Goal: Contribute content

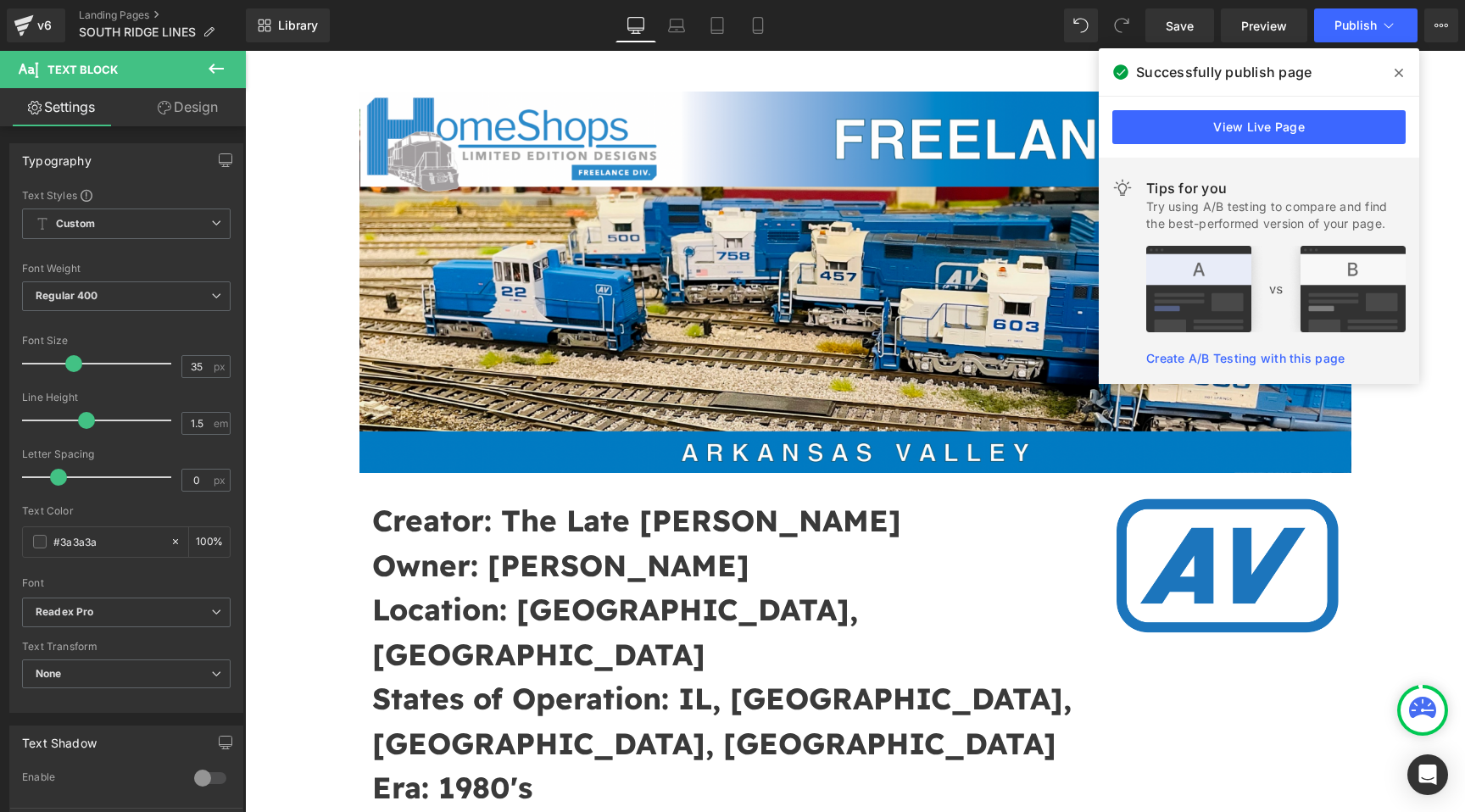
click at [1395, 72] on icon at bounding box center [1398, 72] width 8 height 14
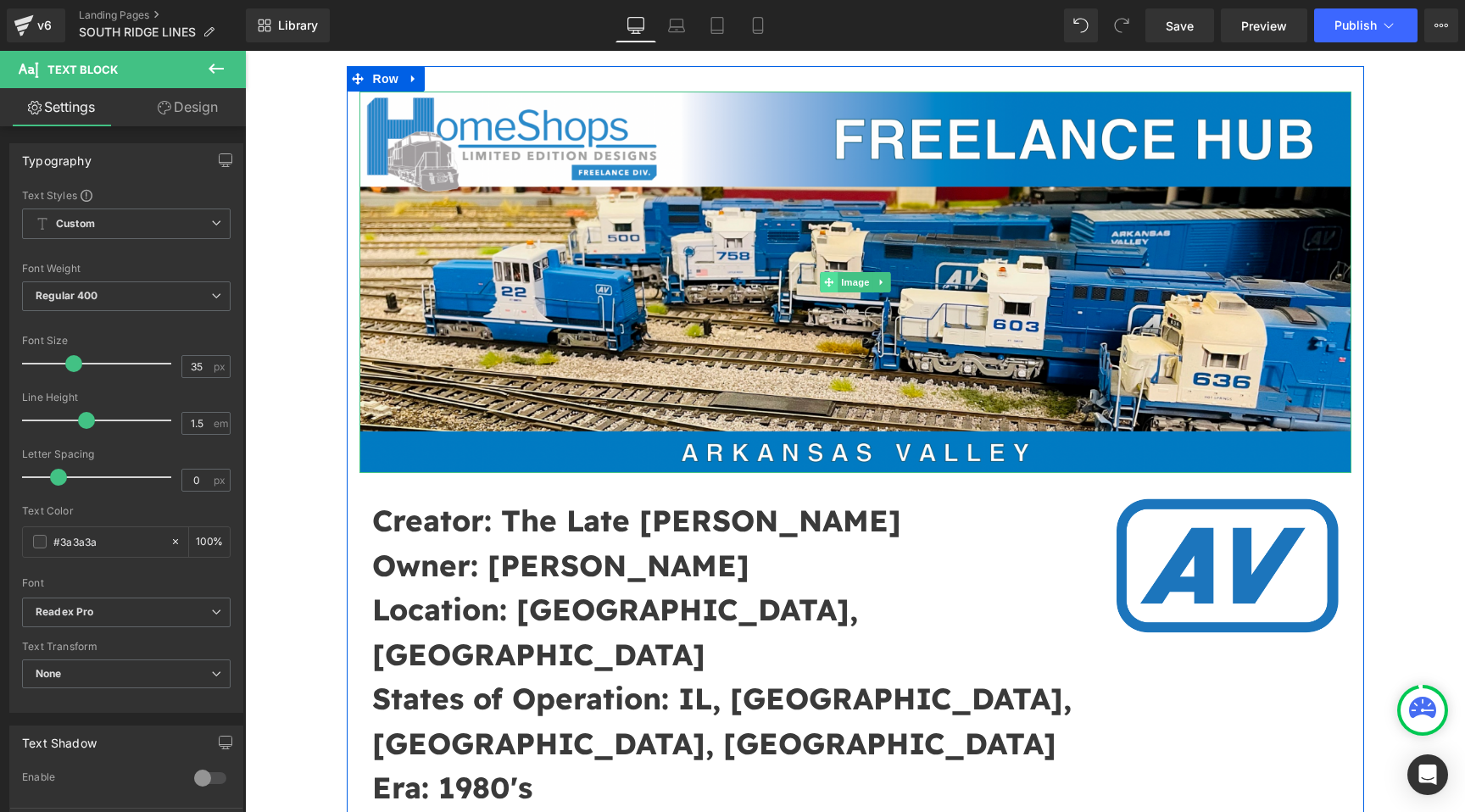
click at [836, 290] on span at bounding box center [828, 282] width 17 height 20
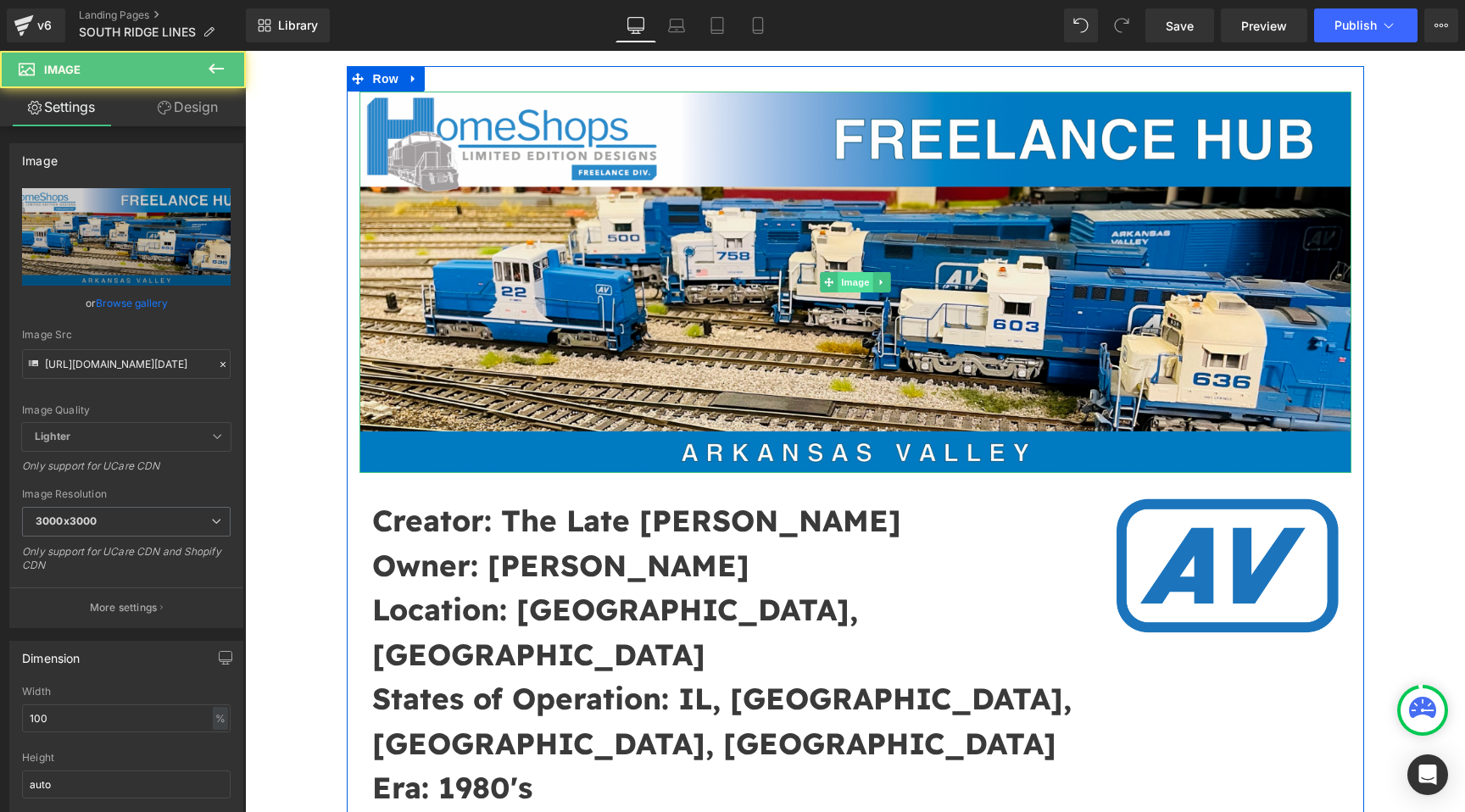
click at [852, 288] on span "Image" at bounding box center [855, 282] width 36 height 20
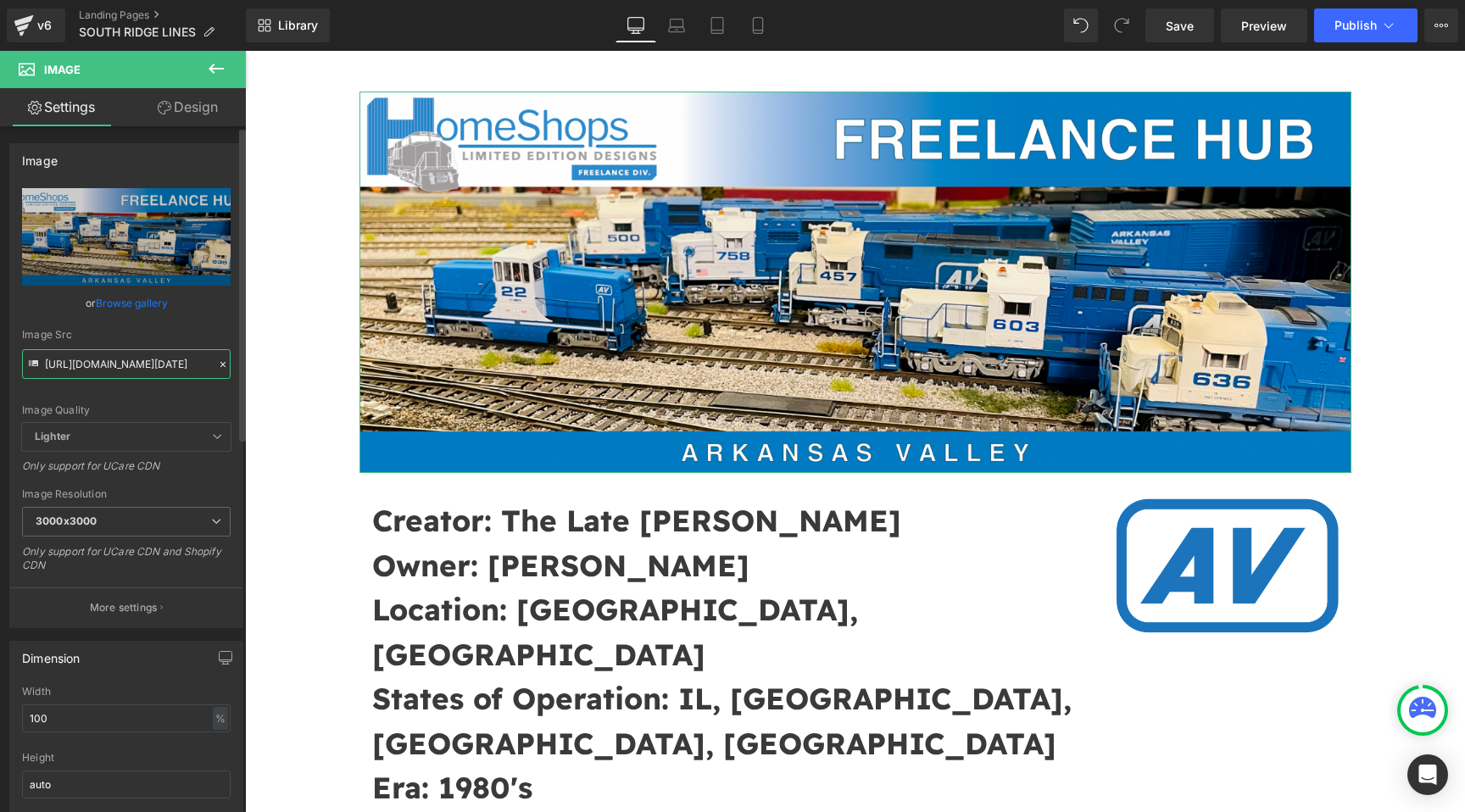
click at [121, 366] on input "[URL][DOMAIN_NAME][DATE]" at bounding box center [127, 364] width 209 height 29
paste input "9_at_17.29.04.png?v=1755642567"
type input "[URL][DOMAIN_NAME][DATE]"
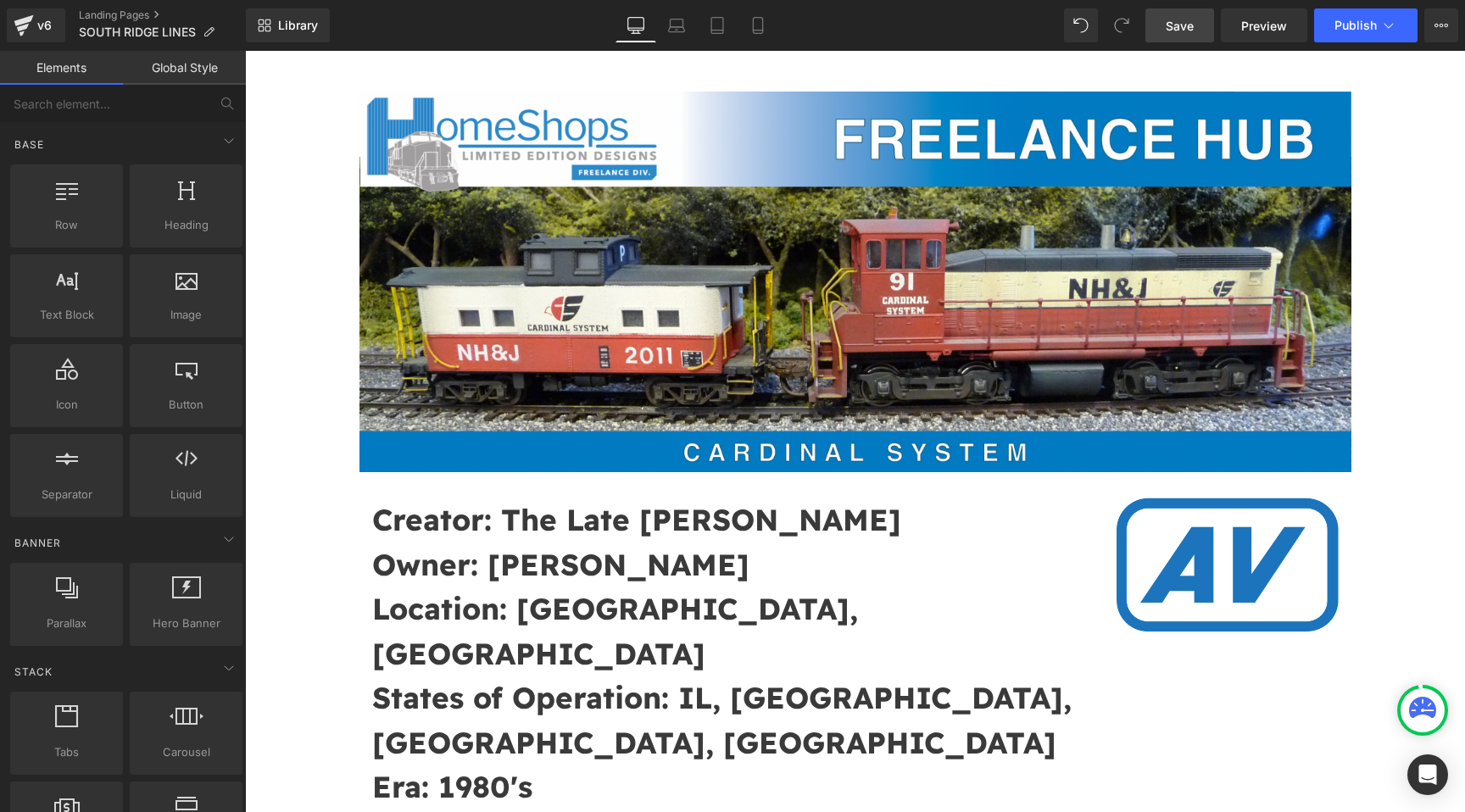
click at [1163, 25] on link "Save" at bounding box center [1180, 25] width 69 height 34
